Goal: Task Accomplishment & Management: Complete application form

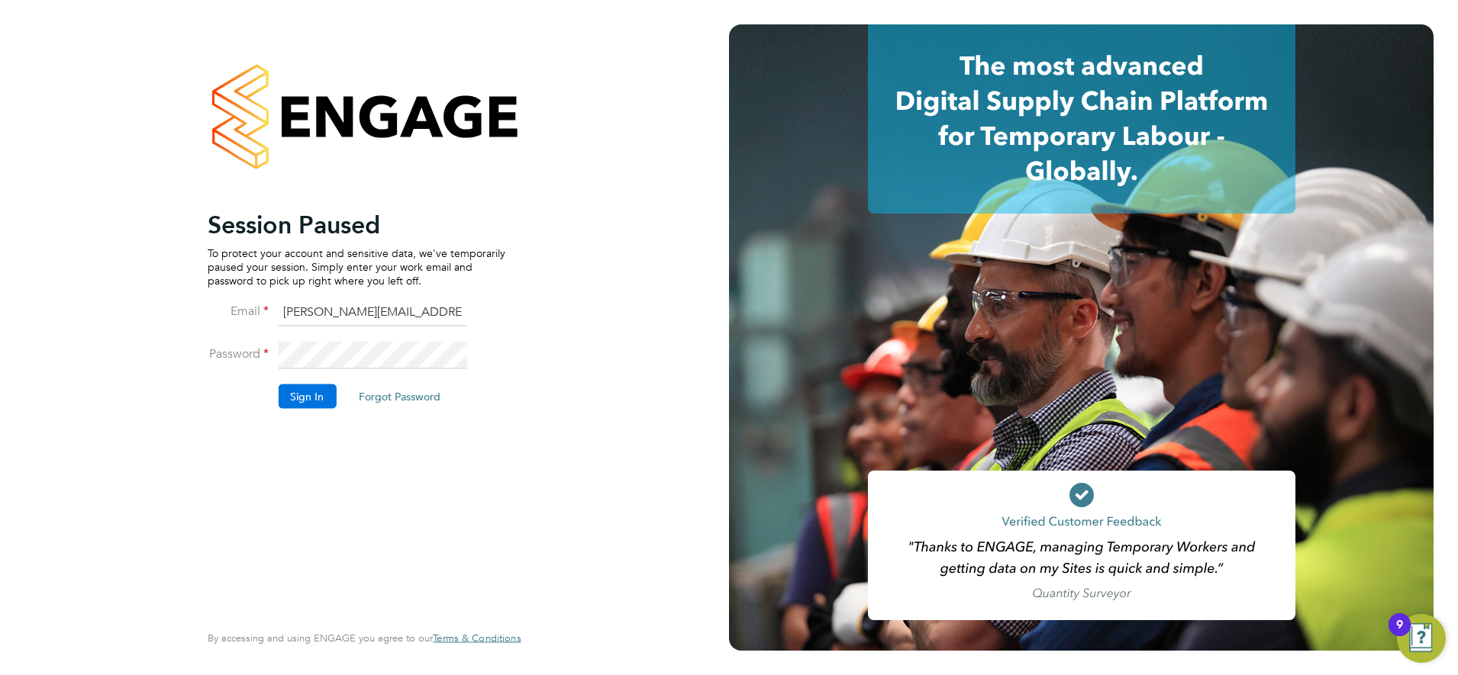
click at [306, 395] on button "Sign In" at bounding box center [307, 396] width 58 height 24
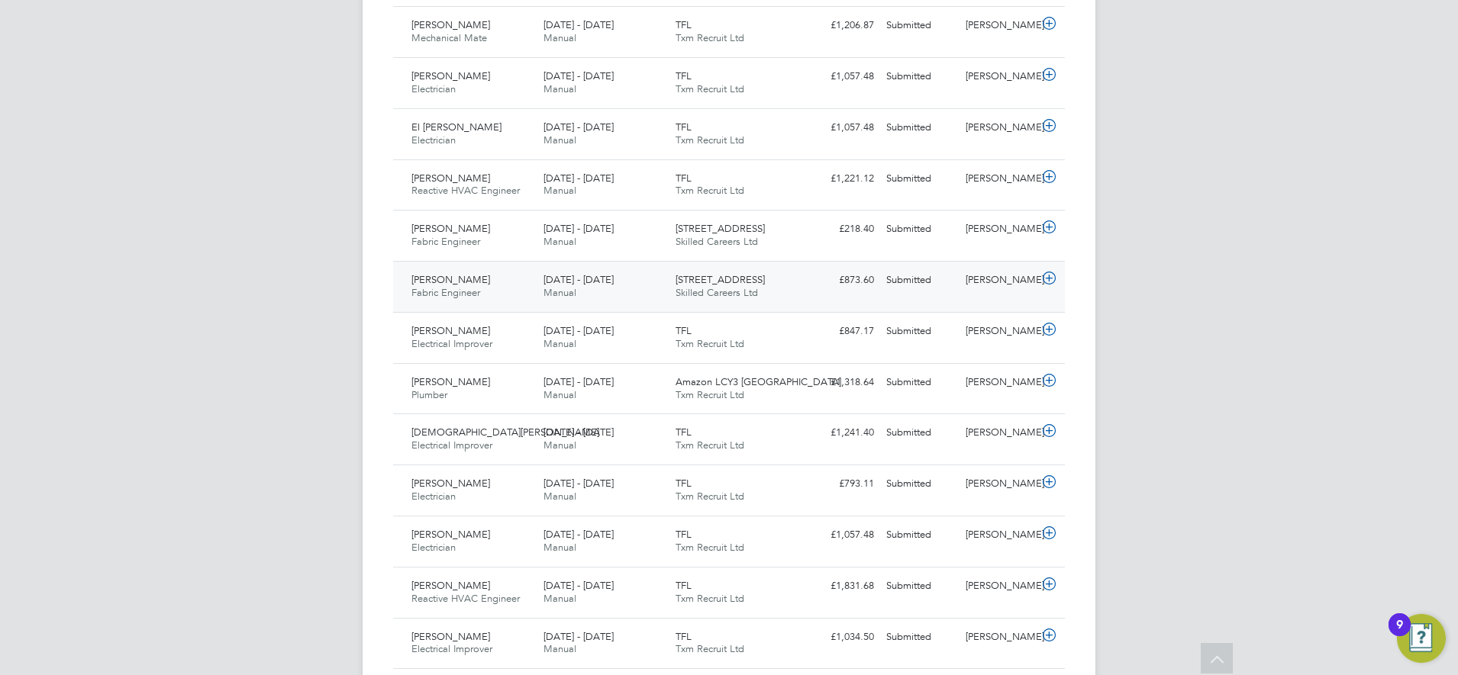
click at [796, 301] on div "36-38 Great Castle Street Skilled Careers Ltd" at bounding box center [735, 287] width 132 height 38
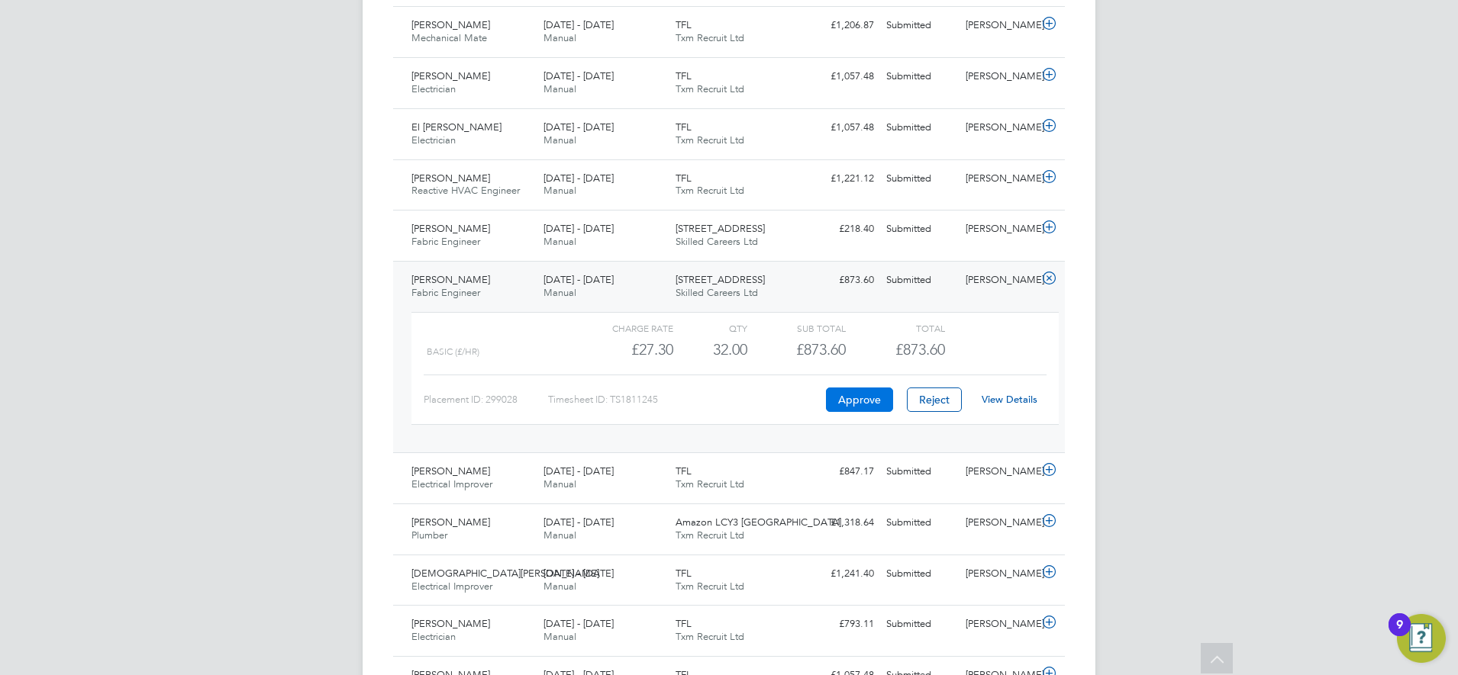
click at [846, 401] on button "Approve" at bounding box center [859, 400] width 67 height 24
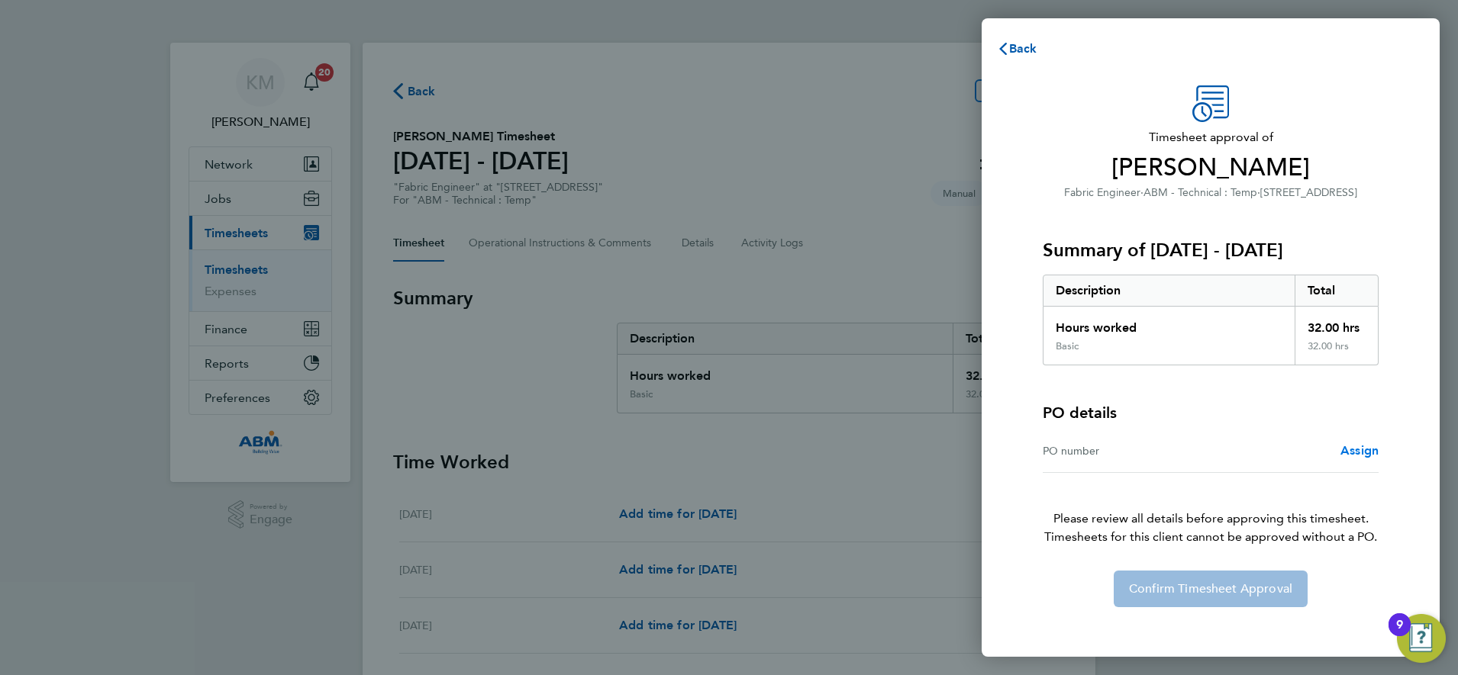
click at [1356, 457] on span "Assign" at bounding box center [1359, 450] width 38 height 15
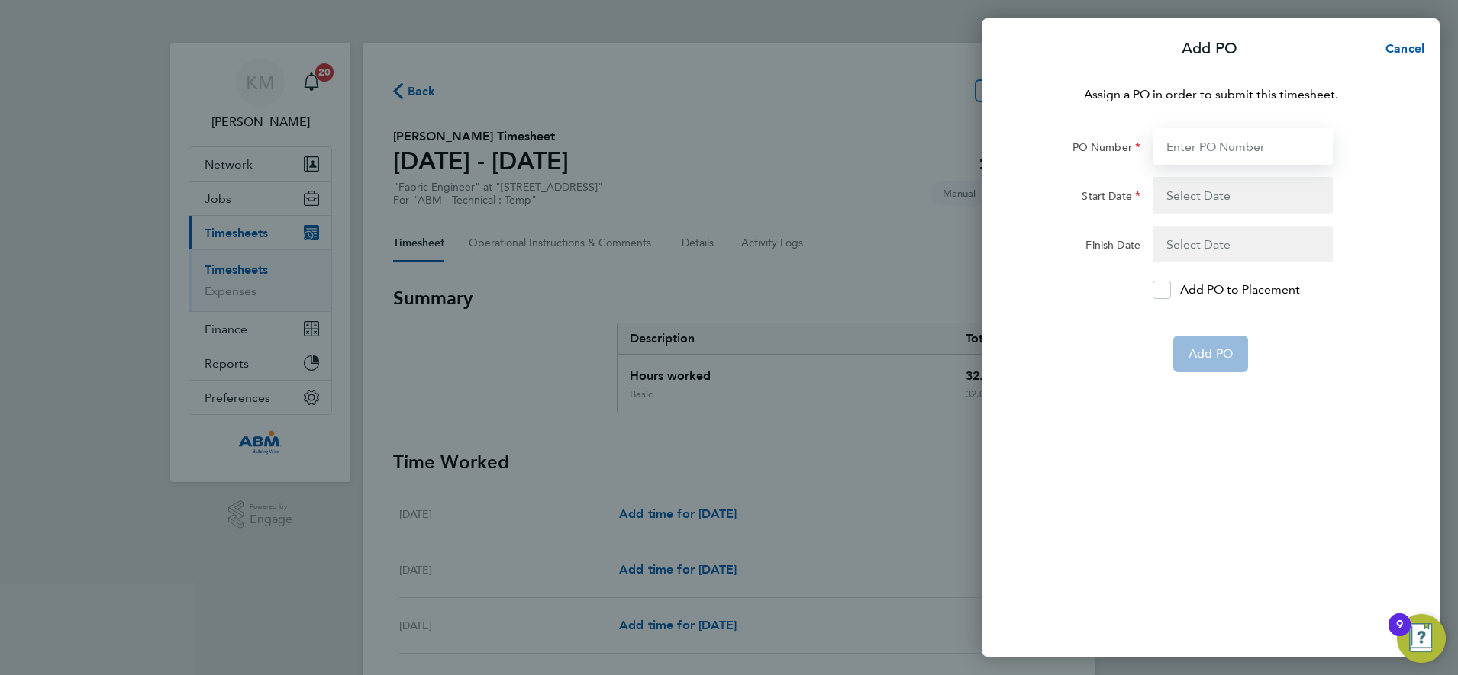
click at [1176, 150] on input "PO Number" at bounding box center [1242, 146] width 180 height 37
type input "643528"
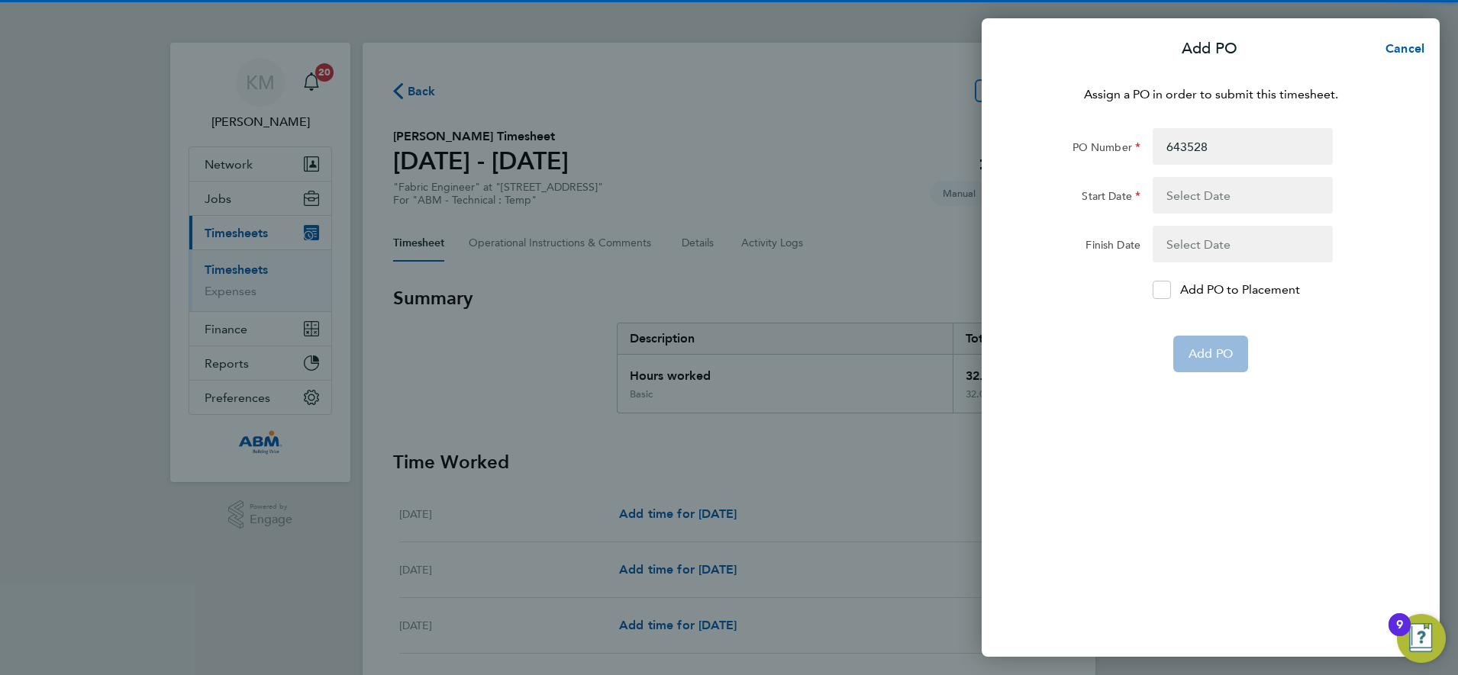
click at [1208, 207] on button "button" at bounding box center [1242, 195] width 180 height 37
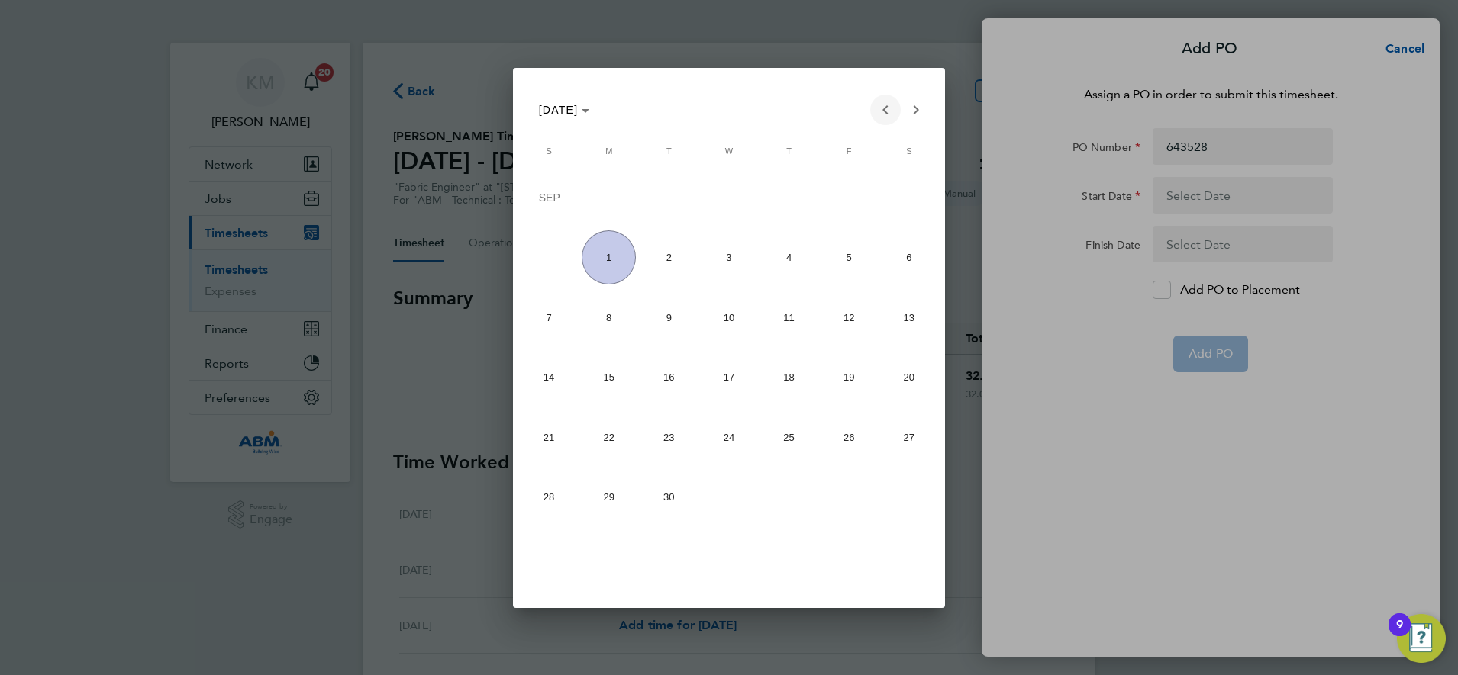
click at [885, 110] on span "Previous month" at bounding box center [885, 110] width 31 height 31
click at [900, 380] on span "23" at bounding box center [909, 381] width 54 height 54
type input "[DATE]"
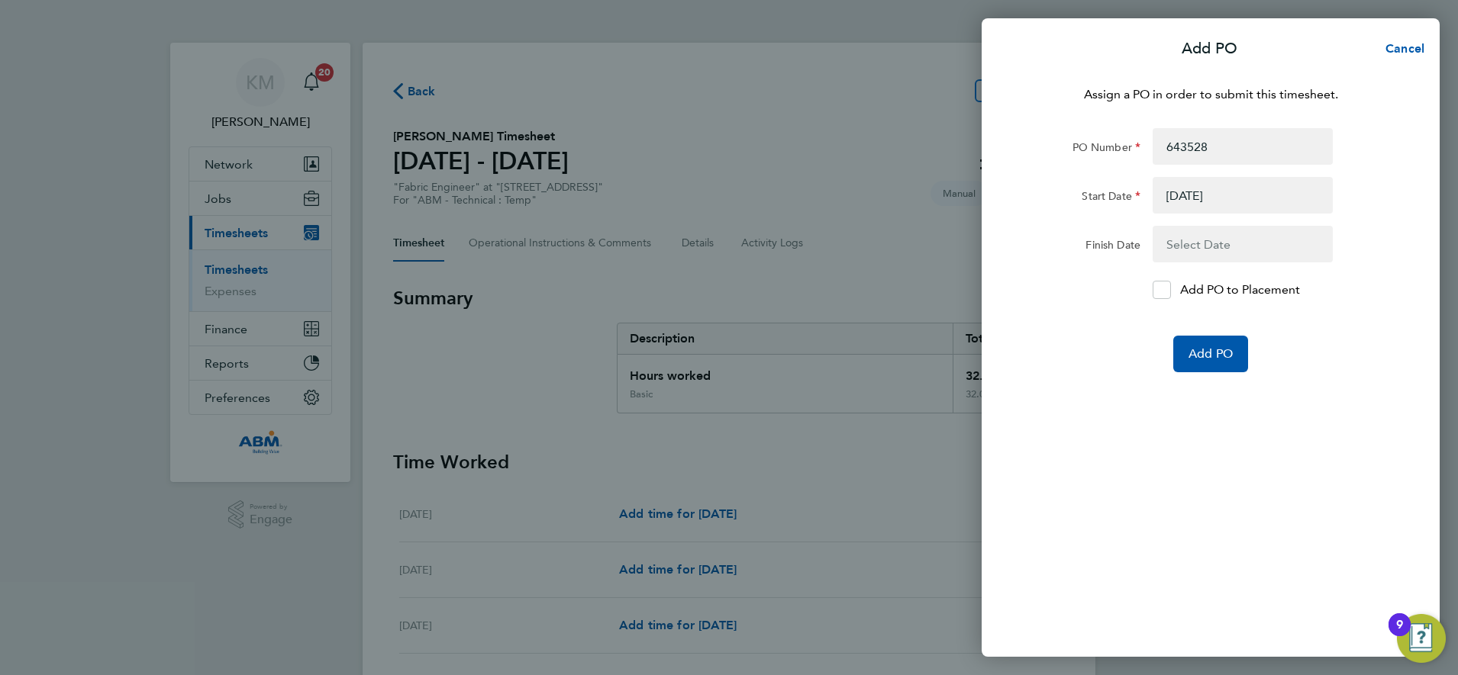
click at [1199, 246] on button "button" at bounding box center [1242, 244] width 180 height 37
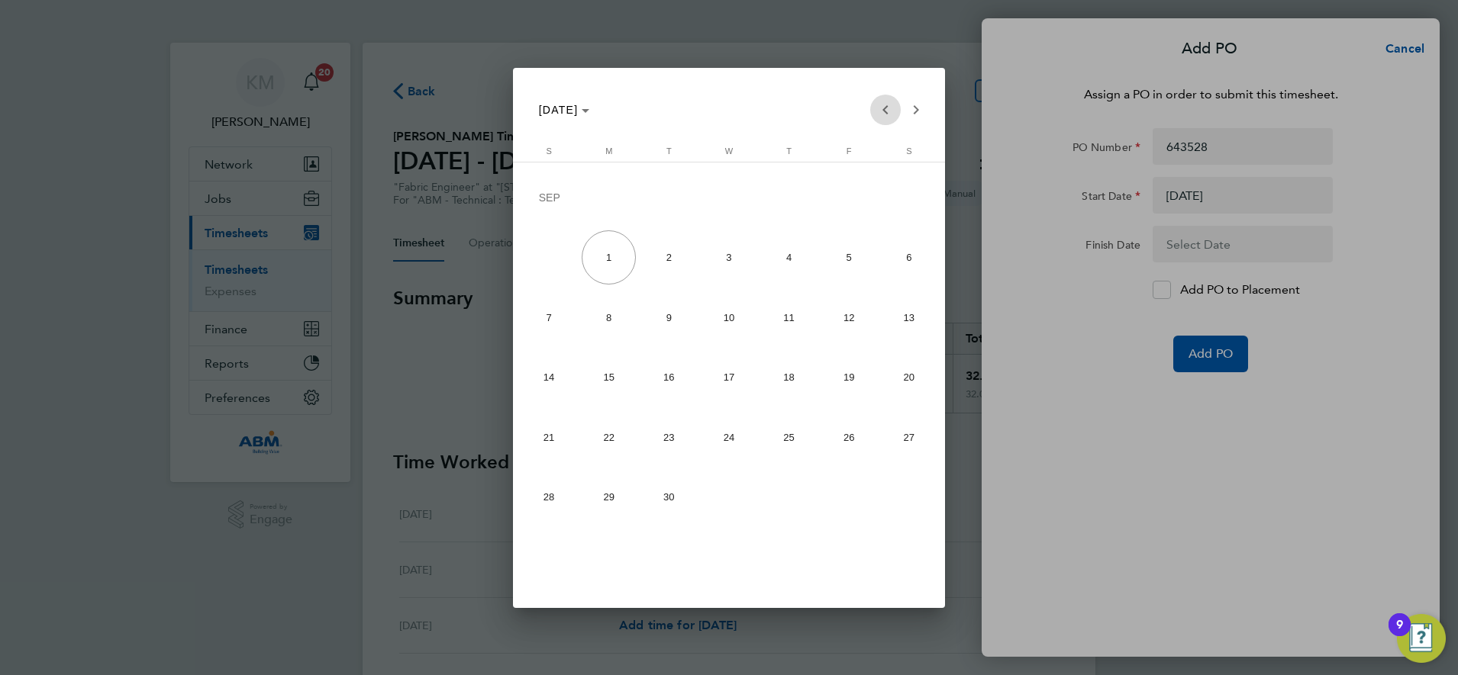
click at [885, 111] on span "Previous month" at bounding box center [885, 110] width 31 height 31
click at [851, 444] on span "29" at bounding box center [849, 441] width 54 height 54
type input "[DATE]"
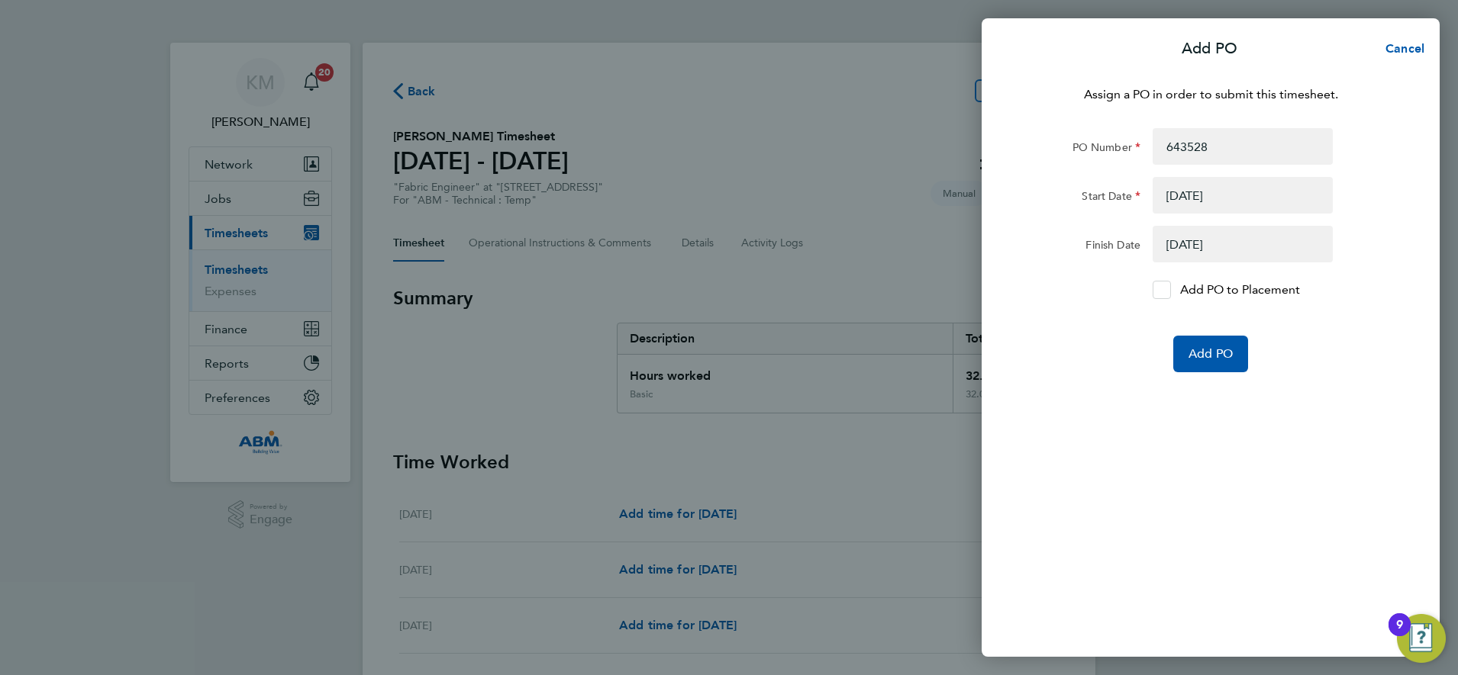
click at [1162, 289] on icon at bounding box center [1161, 290] width 11 height 10
click at [1167, 290] on input "Add PO to Placement" at bounding box center [1167, 290] width 0 height 0
click at [1203, 355] on span "Add PO" at bounding box center [1210, 354] width 44 height 15
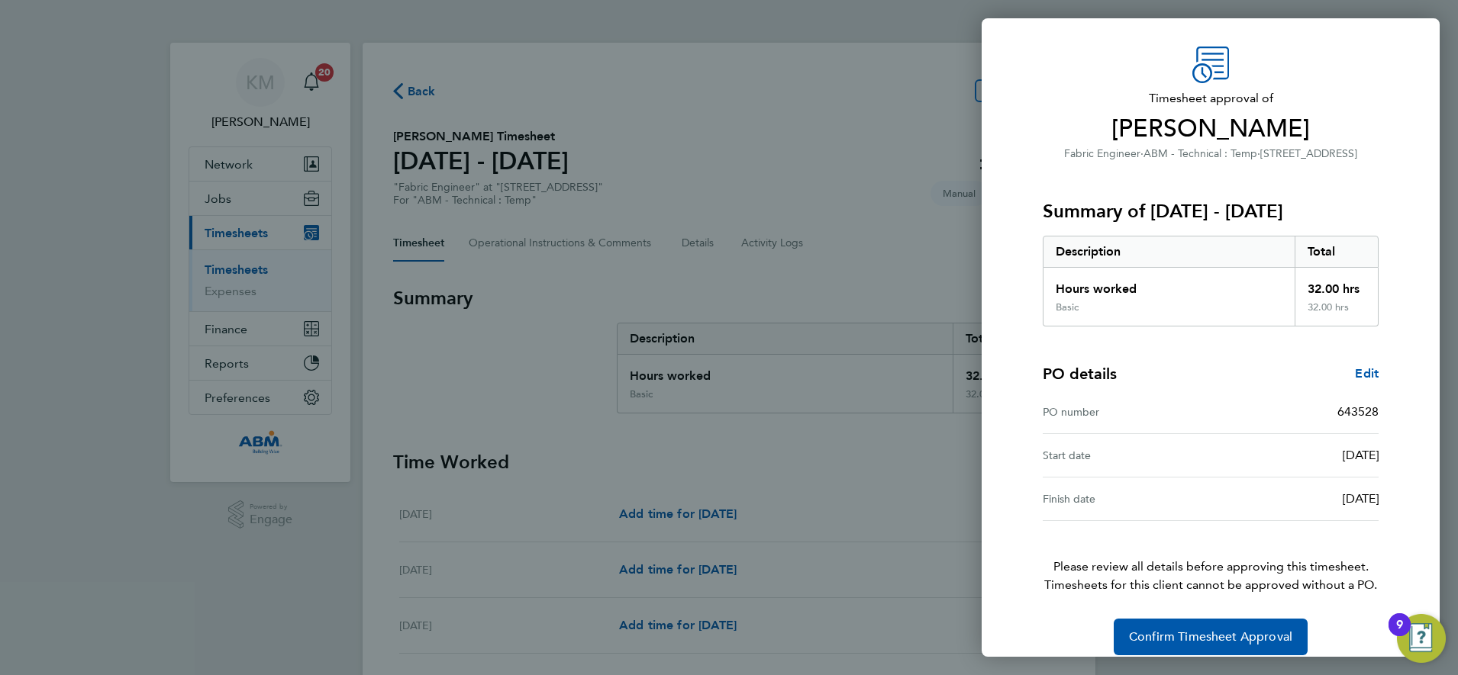
scroll to position [56, 0]
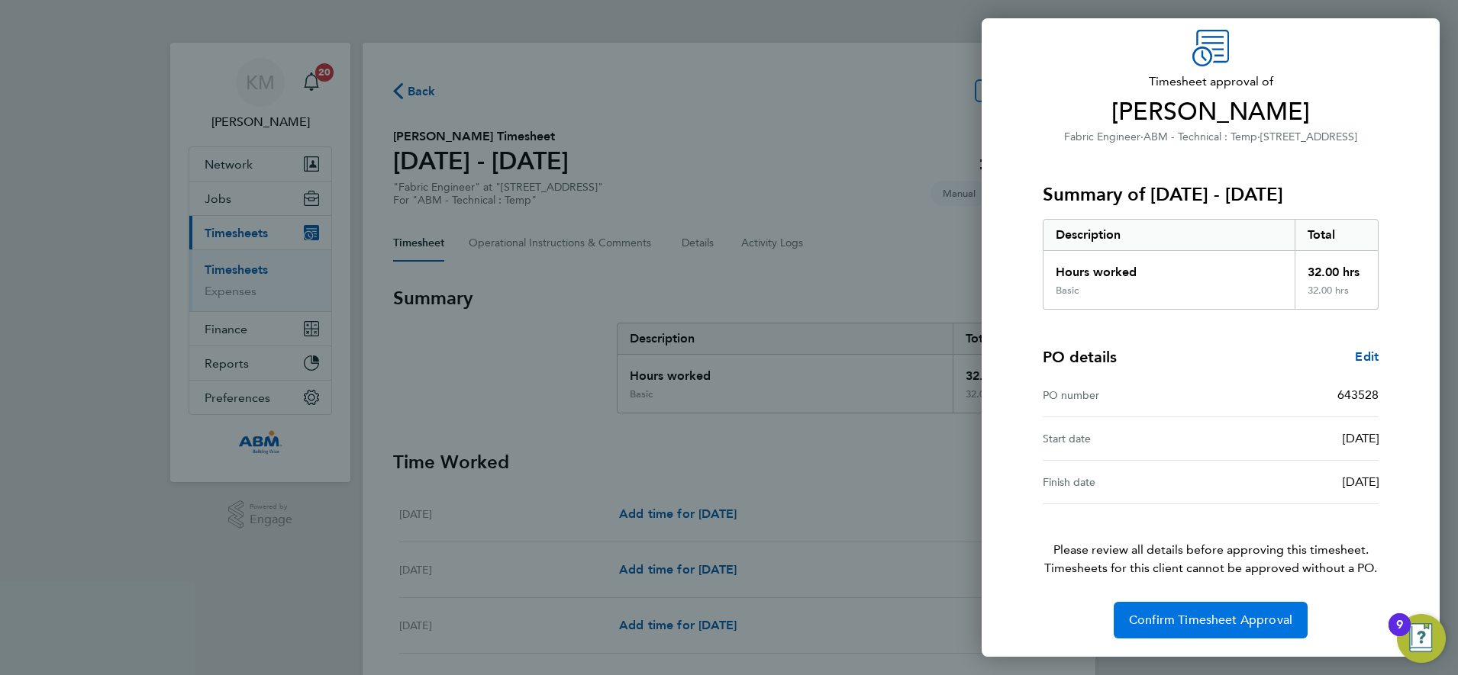
click at [1187, 621] on span "Confirm Timesheet Approval" at bounding box center [1210, 620] width 163 height 15
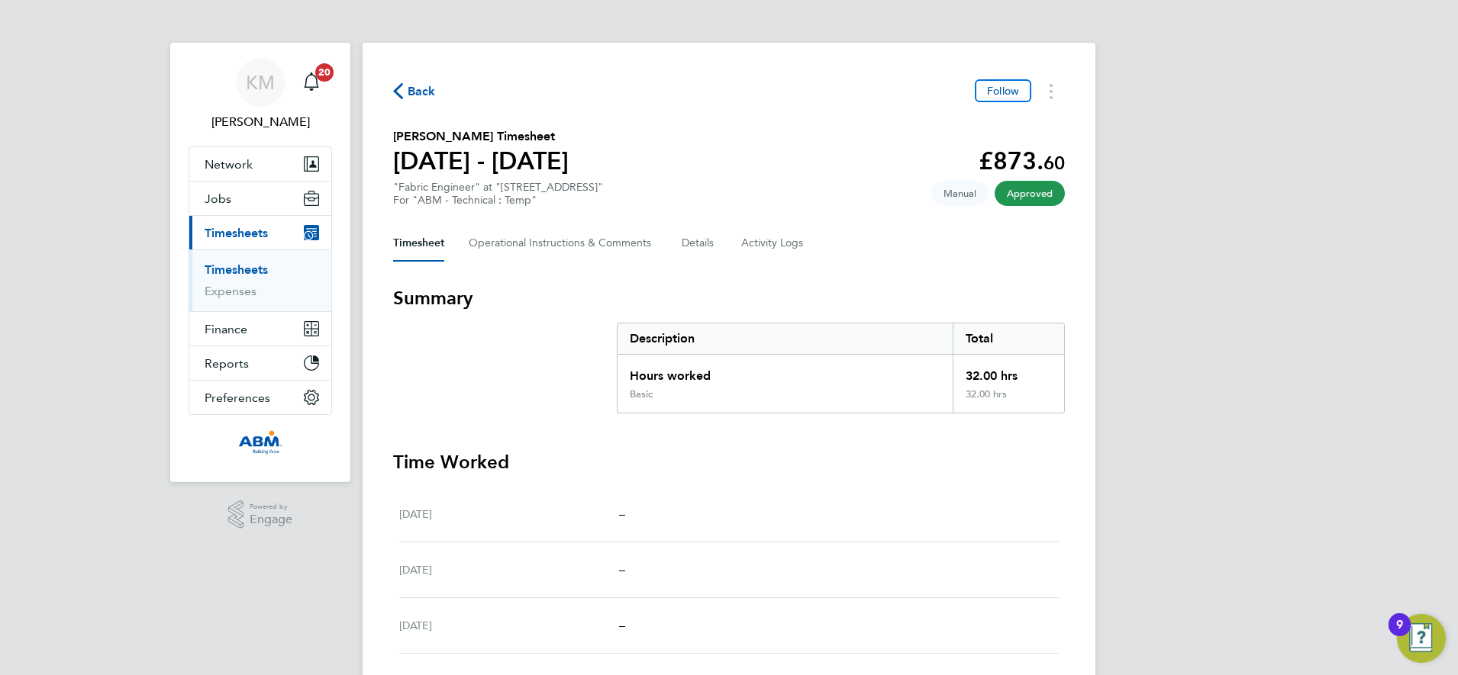
click at [414, 90] on span "Back" at bounding box center [422, 91] width 28 height 18
